Goal: Register for event/course

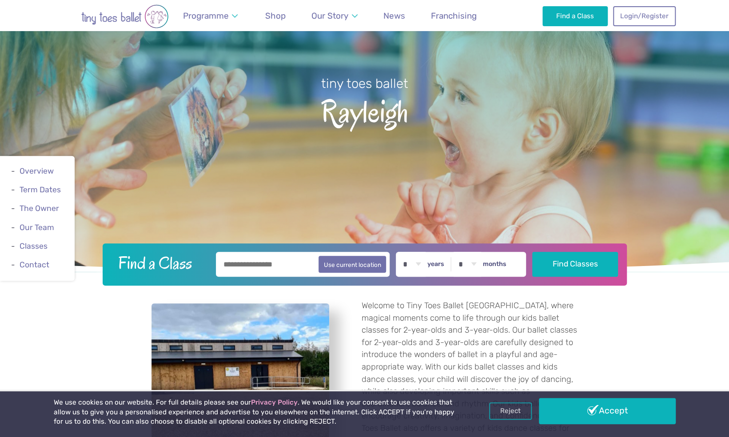
scroll to position [84, 0]
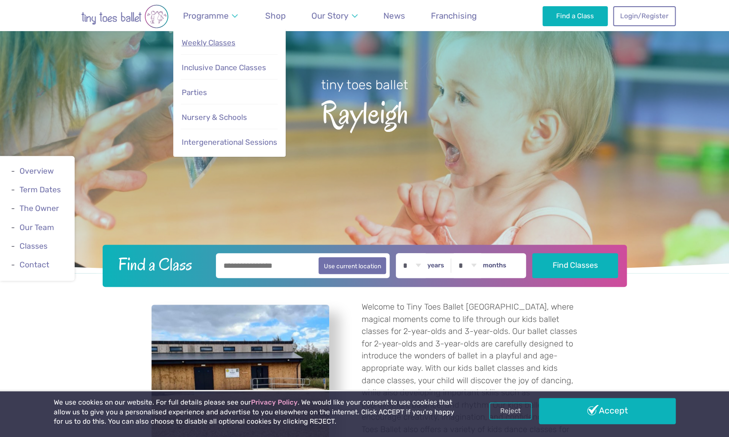
click at [202, 46] on span "Weekly Classes" at bounding box center [209, 42] width 54 height 9
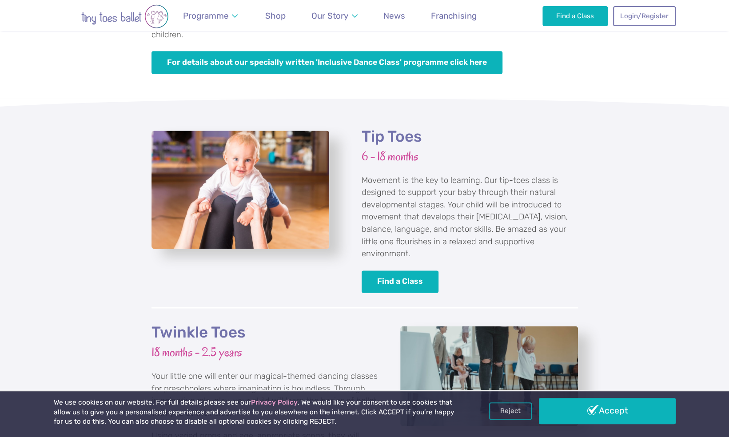
scroll to position [757, 0]
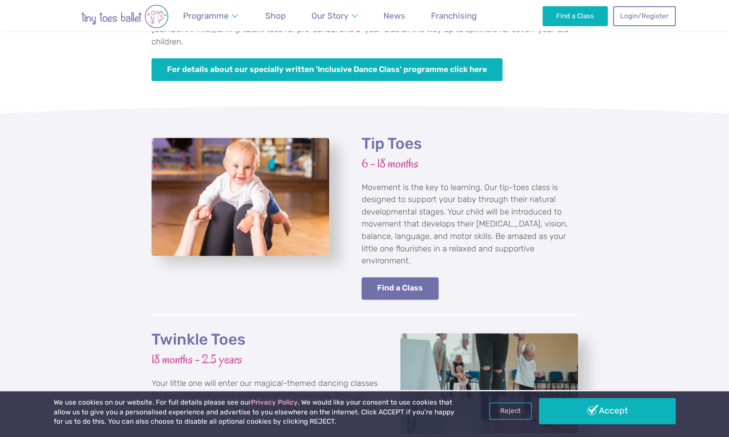
click at [414, 284] on link "Find a Class" at bounding box center [400, 288] width 77 height 23
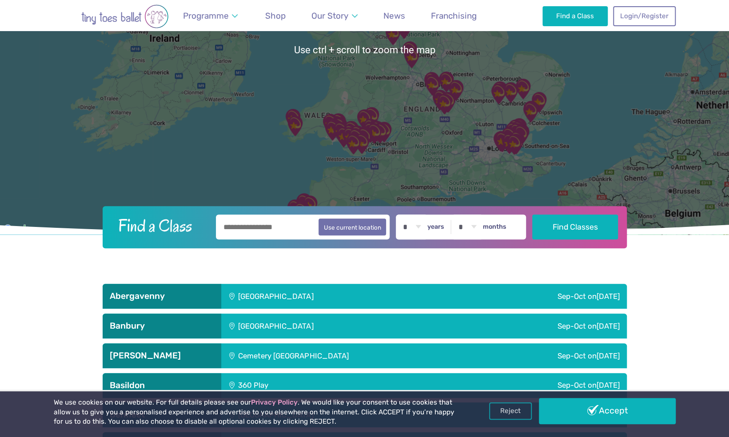
scroll to position [191, 0]
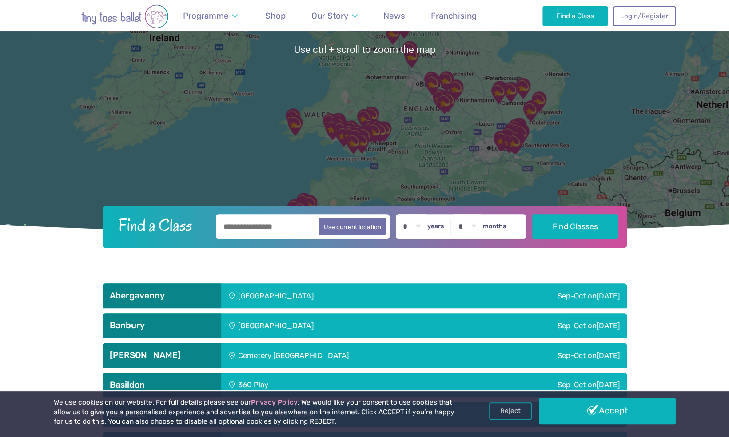
click at [279, 234] on input "text" at bounding box center [303, 226] width 174 height 25
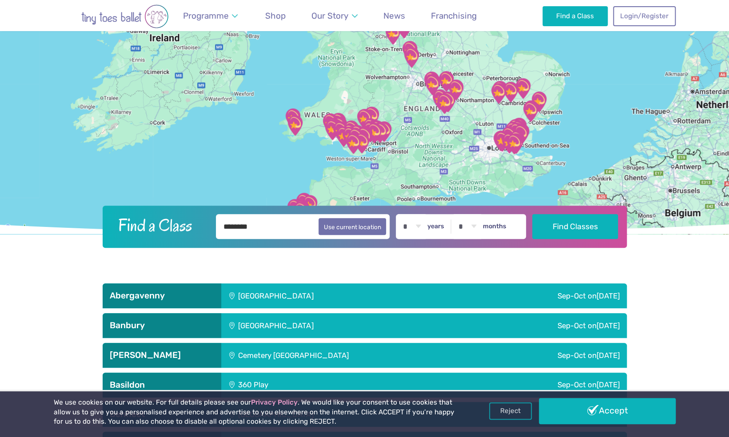
type input "********"
click at [532, 214] on button "Find Classes" at bounding box center [575, 226] width 86 height 25
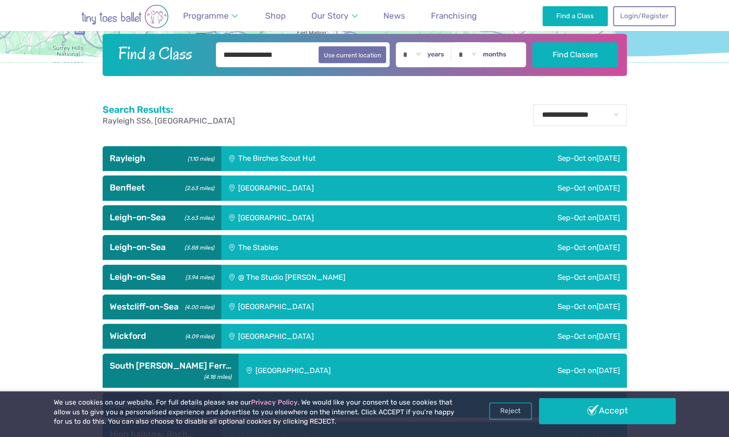
scroll to position [365, 0]
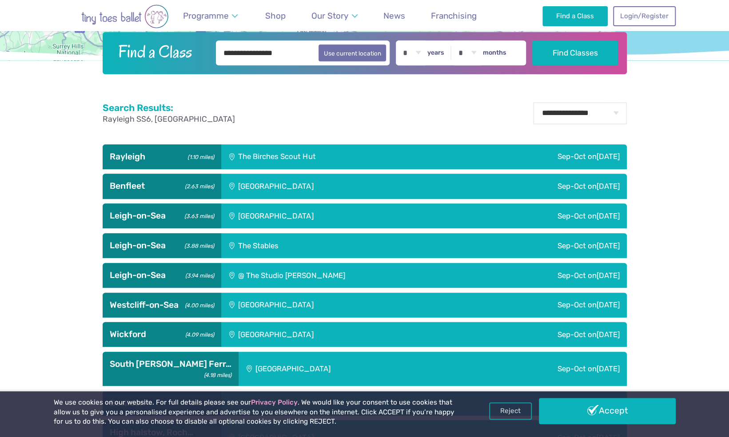
click at [566, 154] on div "Sep-Oct on Friday" at bounding box center [540, 156] width 174 height 25
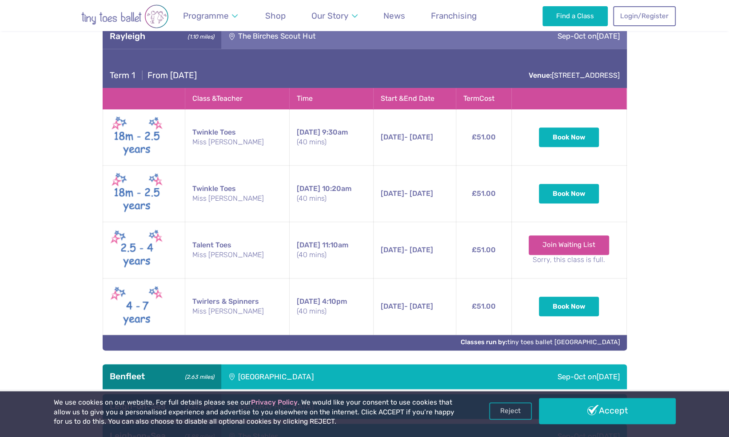
scroll to position [502, 0]
